Goal: Task Accomplishment & Management: Use online tool/utility

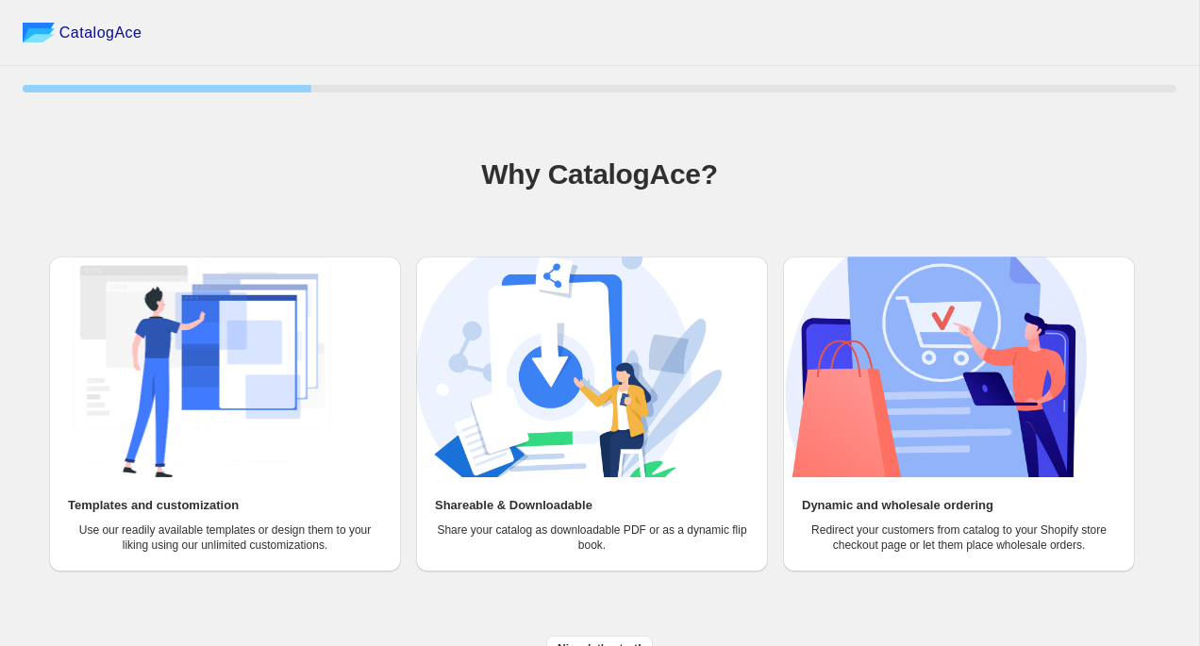
scroll to position [24, 0]
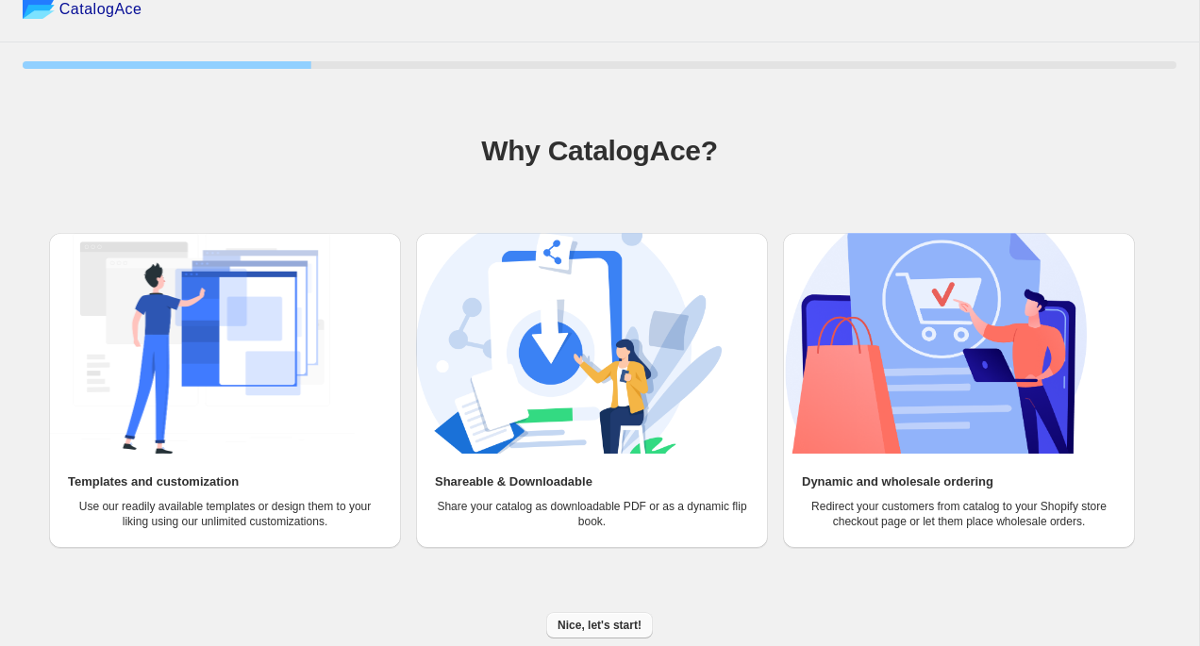
click at [622, 615] on button "Nice, let's start!" at bounding box center [599, 625] width 107 height 26
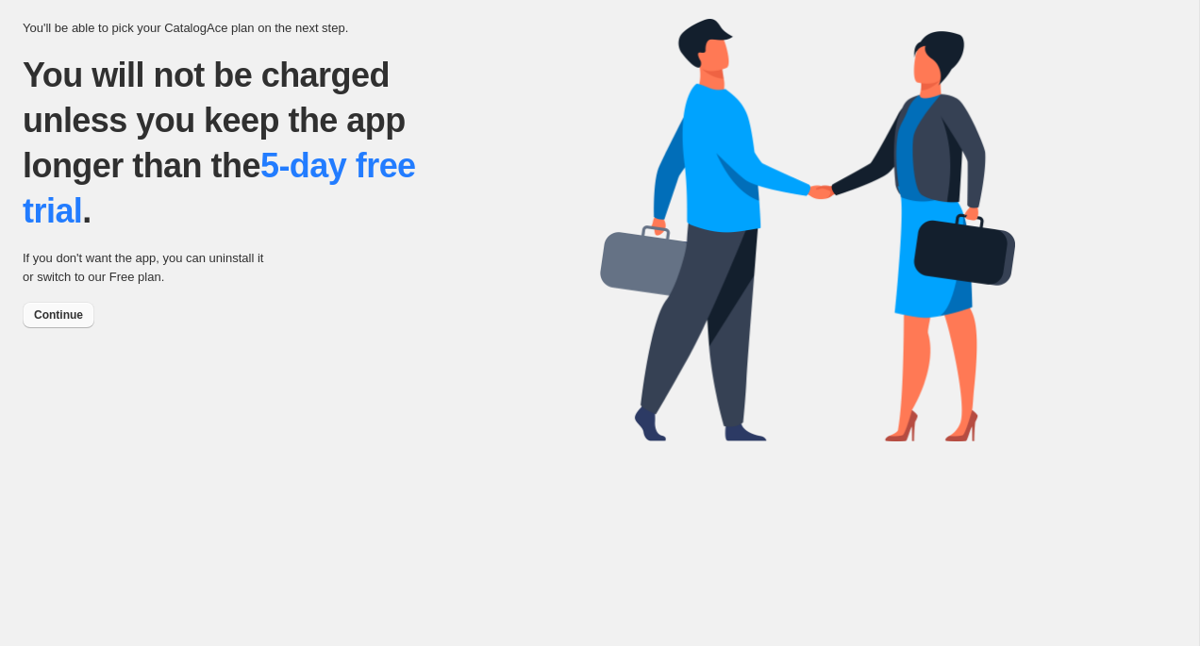
click at [54, 309] on span "Continue" at bounding box center [58, 314] width 49 height 15
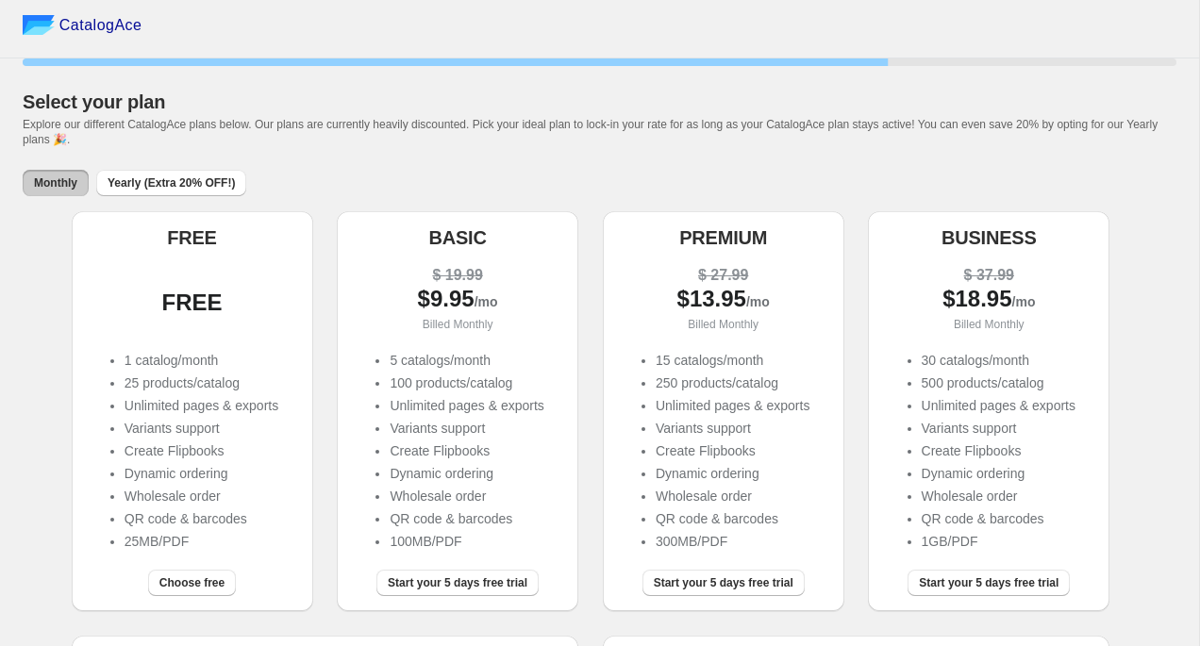
scroll to position [11, 0]
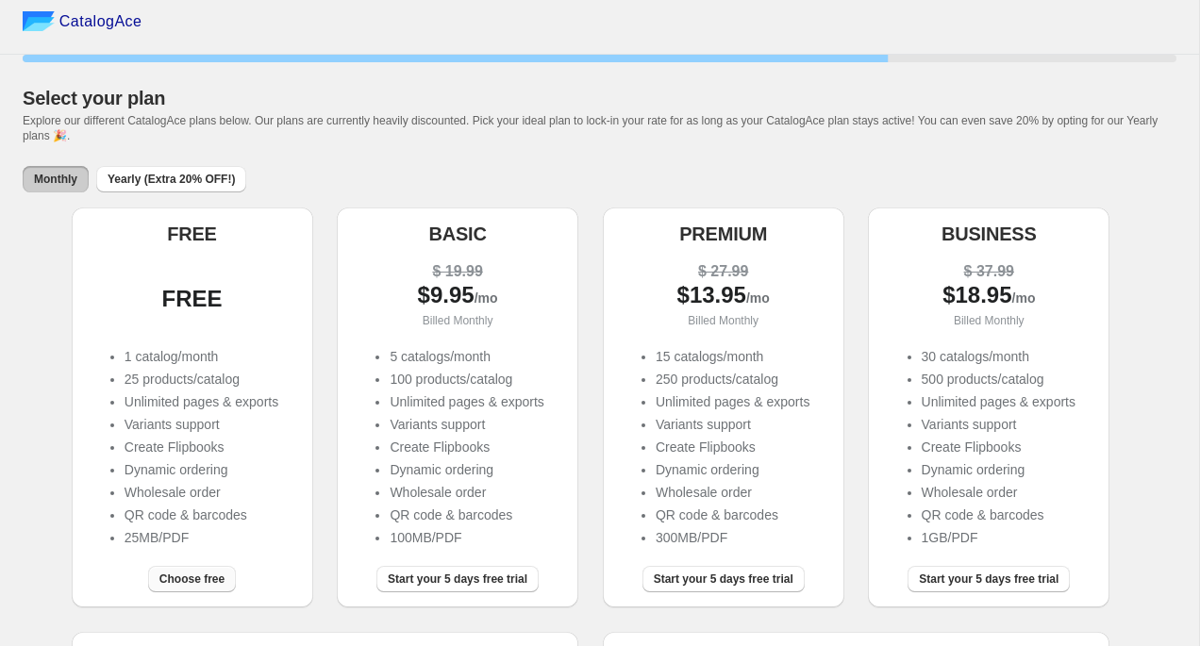
click at [206, 576] on span "Choose free" at bounding box center [191, 579] width 65 height 15
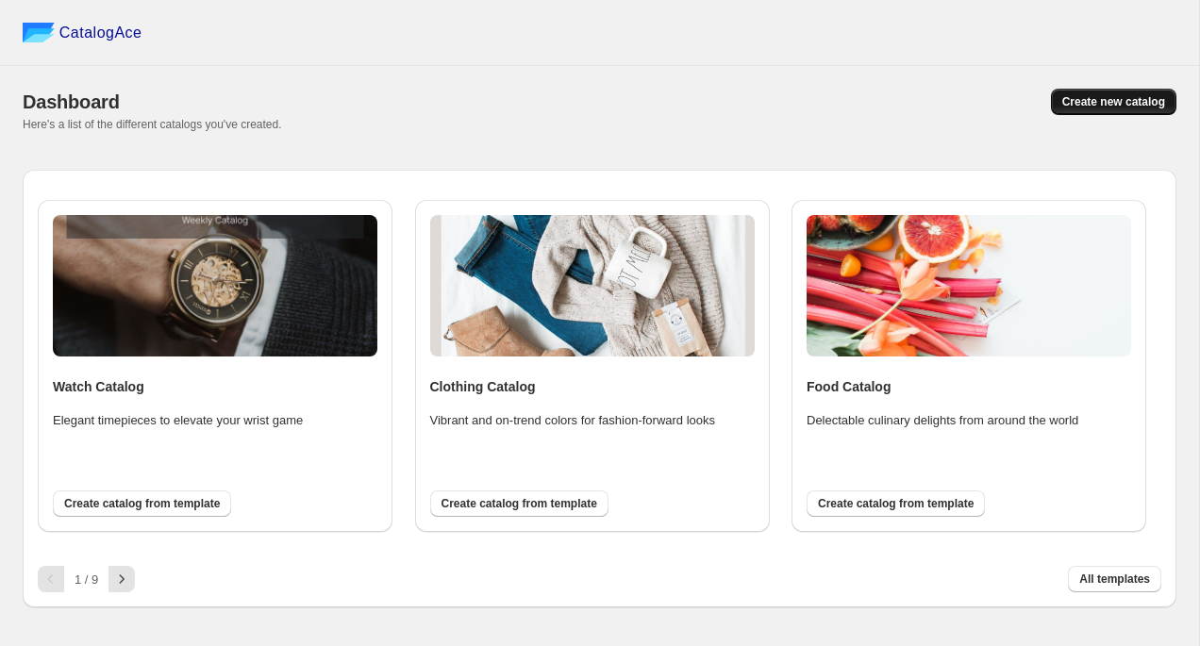
click at [1141, 105] on span "Create new catalog" at bounding box center [1113, 101] width 103 height 15
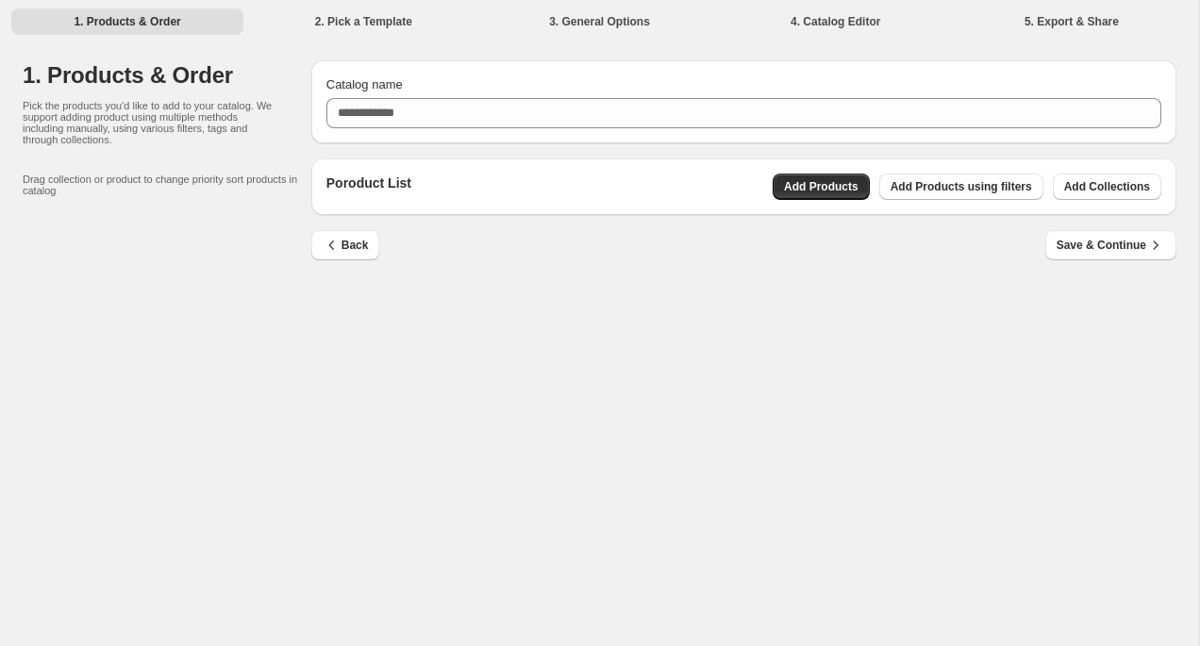
click at [593, 7] on div "1. Products & Order 2. Pick a Template 3. General Options 4. Catalog Editor 5. …" at bounding box center [599, 20] width 1199 height 41
click at [596, 25] on li "3. General Options" at bounding box center [599, 21] width 232 height 26
